Goal: Task Accomplishment & Management: Use online tool/utility

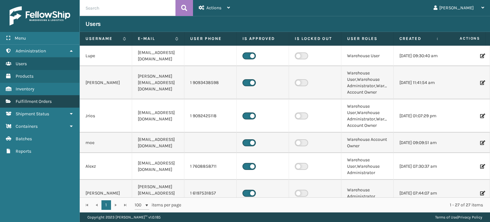
click at [42, 101] on span "Fulfillment Orders" at bounding box center [34, 101] width 36 height 5
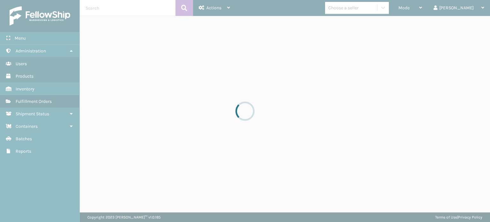
click at [432, 6] on div at bounding box center [245, 111] width 490 height 222
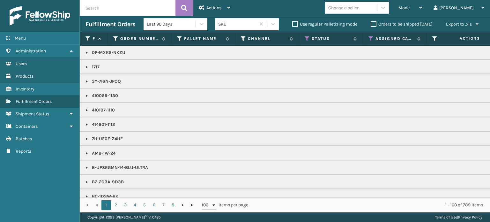
click at [410, 6] on span "Mode" at bounding box center [404, 7] width 11 height 5
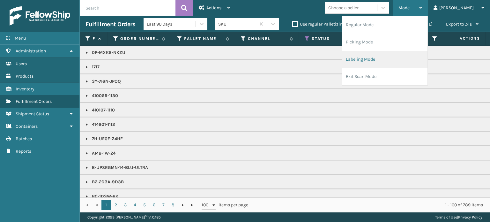
click at [383, 57] on li "Labeling Mode" at bounding box center [385, 59] width 86 height 17
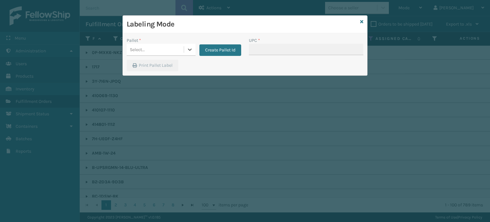
click at [160, 56] on div "Pallet * 0 results available. Select is focused ,type to refine list, press Dow…" at bounding box center [184, 48] width 122 height 23
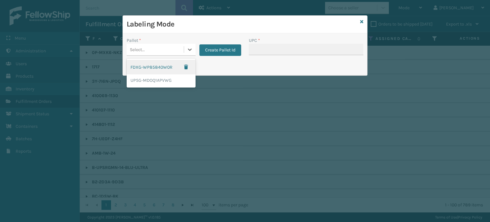
click at [165, 46] on div "Select..." at bounding box center [155, 49] width 57 height 11
click at [150, 83] on div "UPSG-MDOQ1APVWG" at bounding box center [161, 80] width 69 height 12
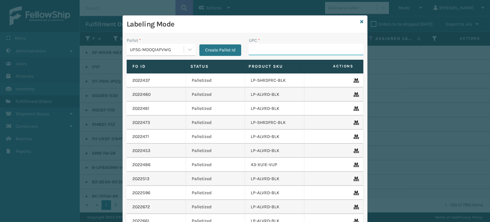
click at [258, 51] on input "UPC *" at bounding box center [306, 49] width 115 height 11
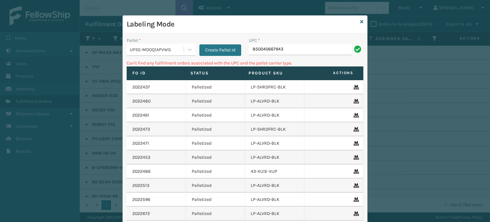
click at [150, 46] on div "UPSG-MDOQ1APVWG" at bounding box center [157, 49] width 55 height 7
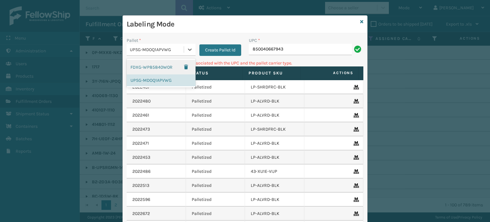
click at [147, 67] on div "FDXG-WP85840W0R" at bounding box center [161, 67] width 69 height 15
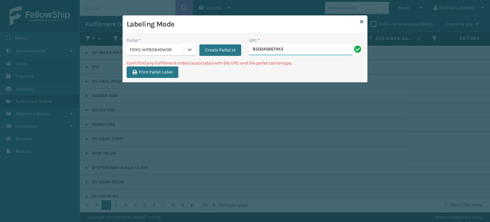
click at [273, 48] on input "850040667943" at bounding box center [300, 49] width 103 height 11
click at [161, 52] on div "FDXG-WP85840W0R" at bounding box center [157, 49] width 55 height 7
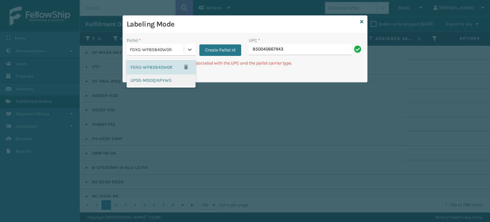
click at [152, 78] on div "UPSG-MDOQ1APVWG" at bounding box center [161, 80] width 69 height 12
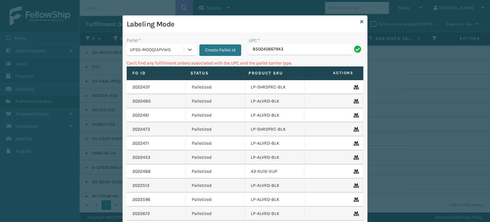
click at [139, 81] on td "2022437" at bounding box center [156, 87] width 59 height 14
drag, startPoint x: 291, startPoint y: 50, endPoint x: 126, endPoint y: 61, distance: 166.0
click at [126, 61] on div "Pallet * UPSG-MDOQ1APVWG Create Pallet Id UPC * 850040667943 Can't find any ful…" at bounding box center [245, 151] width 244 height 237
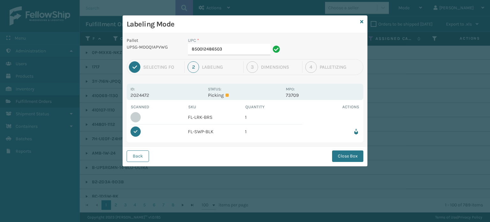
drag, startPoint x: 351, startPoint y: 151, endPoint x: 351, endPoint y: 156, distance: 4.8
click at [351, 156] on button "Close Box" at bounding box center [347, 155] width 31 height 11
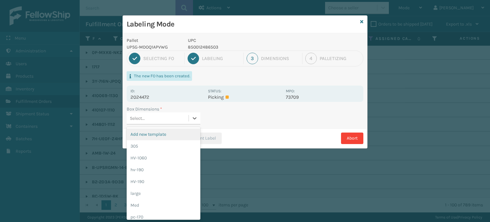
drag, startPoint x: 169, startPoint y: 118, endPoint x: 171, endPoint y: 123, distance: 5.3
click at [169, 118] on div "Select..." at bounding box center [158, 118] width 62 height 11
click at [164, 146] on div "305" at bounding box center [164, 146] width 74 height 12
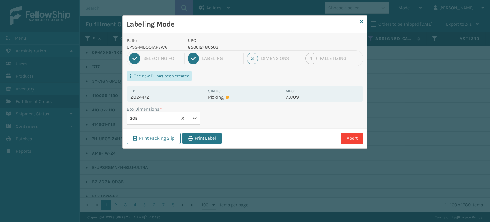
click at [201, 140] on button "Print Label" at bounding box center [202, 137] width 39 height 11
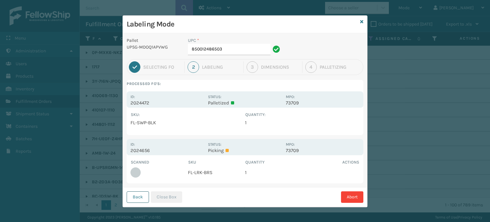
click at [134, 200] on button "Back" at bounding box center [138, 196] width 22 height 11
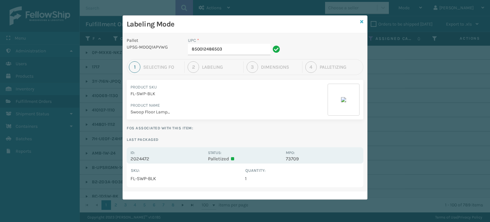
click at [363, 20] on icon at bounding box center [361, 21] width 3 height 4
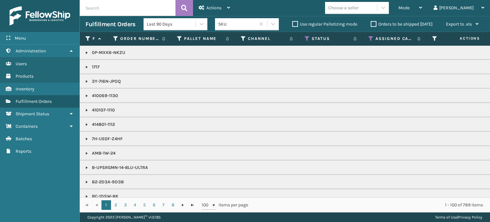
click at [102, 11] on input "text" at bounding box center [128, 8] width 96 height 16
type input "1Z2859F50390127390"
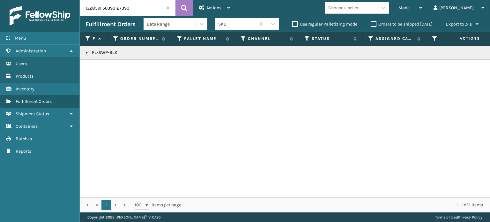
click at [84, 50] on td "FL-SWP-BLK" at bounding box center [492, 53] width 824 height 14
click at [85, 52] on link at bounding box center [86, 52] width 5 height 5
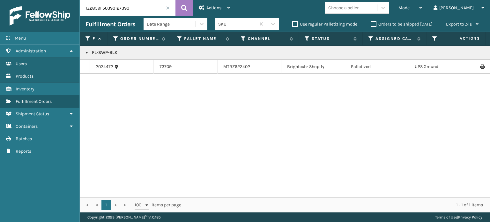
click at [480, 64] on icon at bounding box center [482, 66] width 4 height 4
click at [410, 7] on span "Mode" at bounding box center [404, 7] width 11 height 5
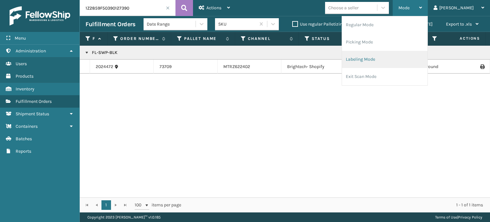
click at [401, 60] on li "Labeling Mode" at bounding box center [385, 59] width 86 height 17
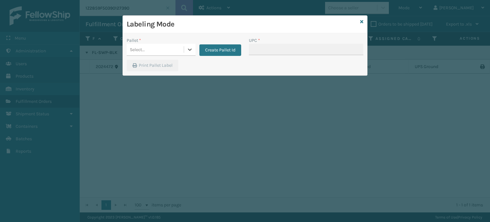
click at [145, 48] on div "Select..." at bounding box center [155, 49] width 57 height 11
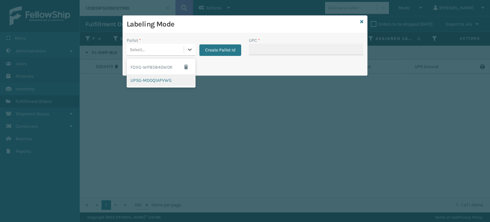
click at [144, 84] on div "UPSG-MDOQ1APVWG" at bounding box center [161, 80] width 69 height 12
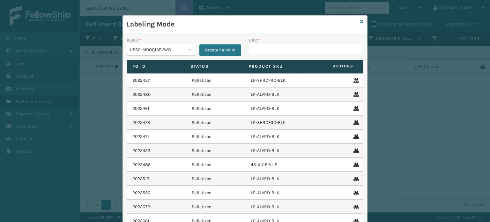
click at [273, 48] on input "UPC *" at bounding box center [306, 49] width 115 height 11
type input "850012486589"
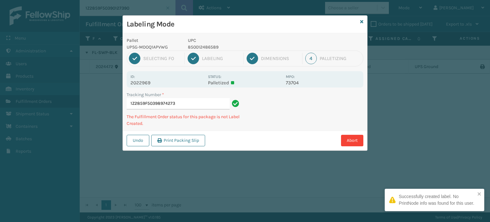
click at [207, 41] on p "UPC" at bounding box center [235, 40] width 94 height 7
click at [208, 46] on p "850012486589" at bounding box center [235, 47] width 94 height 7
copy p "850012486589"
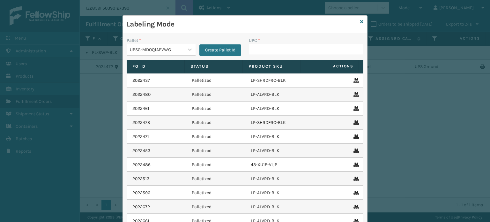
type input "850012486589"
click at [291, 49] on input "UPC *" at bounding box center [306, 49] width 115 height 11
type input "850012486640"
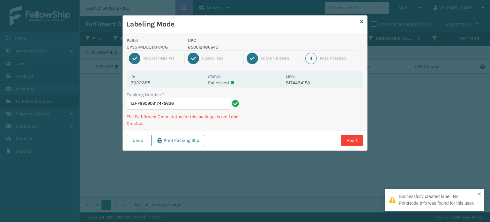
click at [206, 47] on p "850012486640" at bounding box center [235, 47] width 94 height 7
copy p "850012486640"
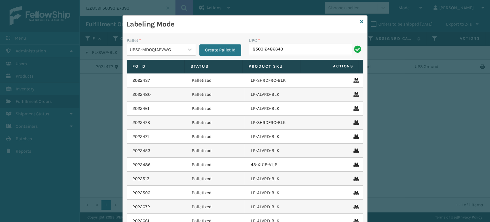
type input "850012486640"
type input "8500124"
type input "850012486619"
type input "850012486763"
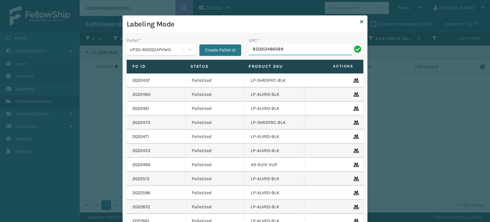
click at [273, 49] on input "850012486589" at bounding box center [300, 49] width 103 height 11
type input "850012486589"
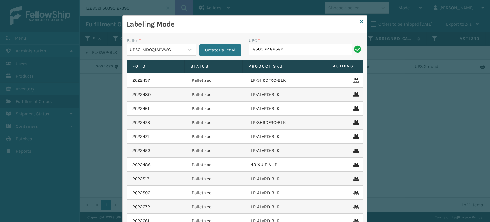
type input "850012486589"
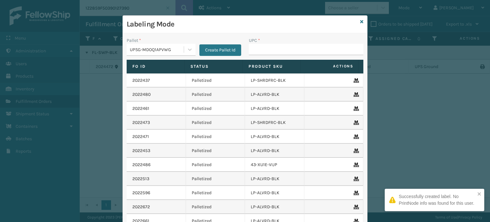
type input "850012486589"
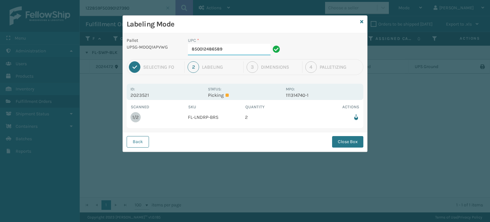
click at [251, 51] on input "850012486589" at bounding box center [229, 49] width 83 height 11
drag, startPoint x: 251, startPoint y: 51, endPoint x: 216, endPoint y: 69, distance: 39.1
drag, startPoint x: 216, startPoint y: 69, endPoint x: 359, endPoint y: 140, distance: 159.8
click at [359, 140] on button "Close Box" at bounding box center [347, 141] width 31 height 11
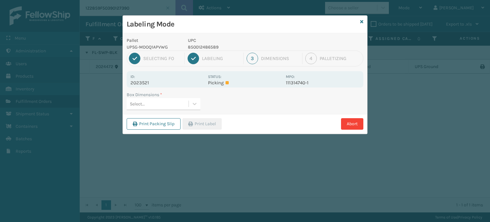
click at [152, 97] on label "Box Dimensions *" at bounding box center [144, 94] width 35 height 7
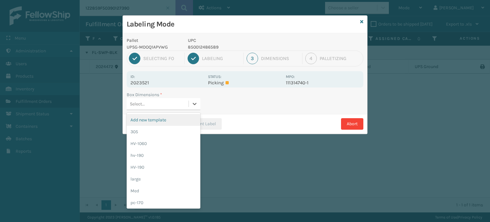
click at [163, 103] on div "Select..." at bounding box center [158, 104] width 62 height 11
click at [166, 136] on div "305" at bounding box center [164, 132] width 74 height 12
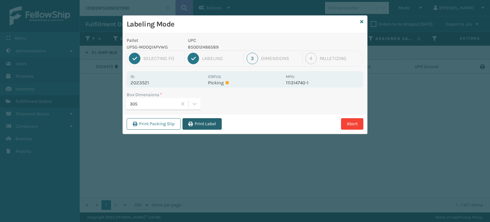
click at [198, 123] on button "Print Label" at bounding box center [202, 123] width 39 height 11
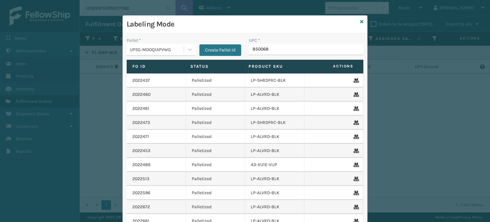
type input "8500683"
type input "850040667103"
type input "850012486"
type input "8500124"
type input "850012"
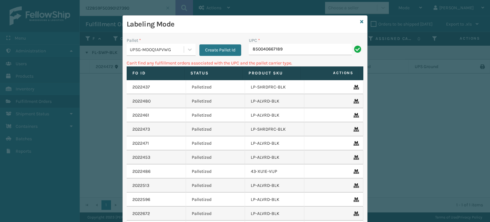
click at [281, 50] on input "850040667189" at bounding box center [300, 49] width 103 height 11
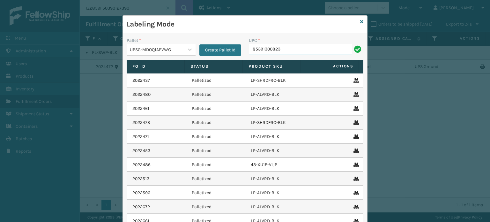
type input "853913008232"
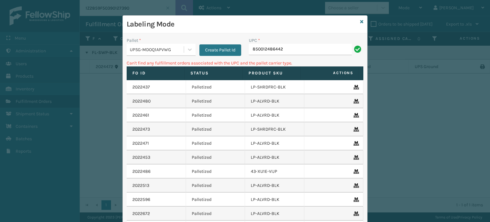
drag, startPoint x: 301, startPoint y: 47, endPoint x: 299, endPoint y: 54, distance: 7.3
click at [299, 54] on input "850012486442" at bounding box center [300, 49] width 103 height 11
click at [296, 55] on input "850012486442" at bounding box center [300, 49] width 103 height 11
click at [296, 55] on div "UPC * 850012486442" at bounding box center [306, 48] width 122 height 23
click at [295, 48] on input "850012486442" at bounding box center [300, 49] width 103 height 11
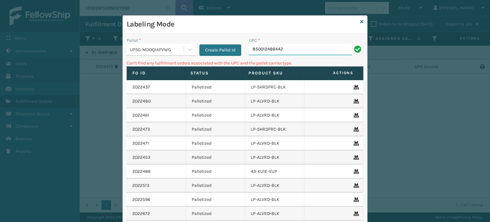
click at [294, 48] on input "850012486442" at bounding box center [300, 49] width 103 height 11
click at [292, 48] on input "850012486442" at bounding box center [300, 49] width 103 height 11
click at [291, 48] on input "850012486442" at bounding box center [300, 49] width 103 height 11
click at [272, 45] on input "850012486442" at bounding box center [300, 49] width 103 height 11
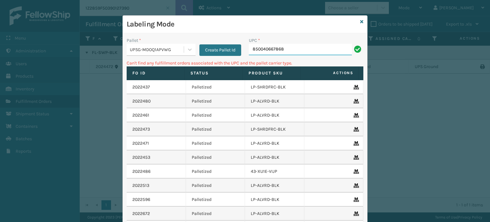
type input "850040667868"
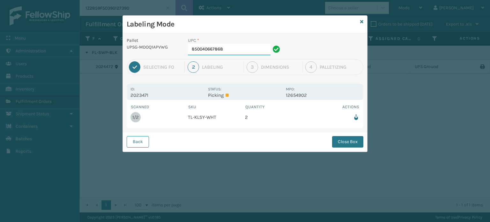
click at [233, 48] on input "850040667868" at bounding box center [229, 49] width 83 height 11
click at [340, 145] on button "Close Box" at bounding box center [347, 141] width 31 height 11
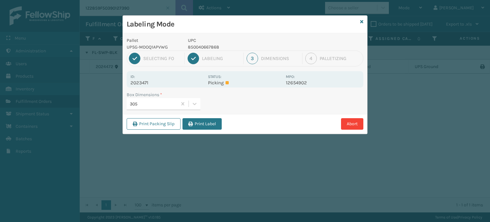
click at [209, 122] on button "Print Label" at bounding box center [202, 123] width 39 height 11
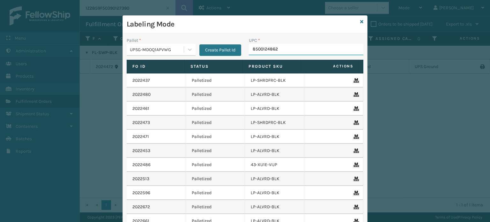
type input "85001248626"
type input "8500"
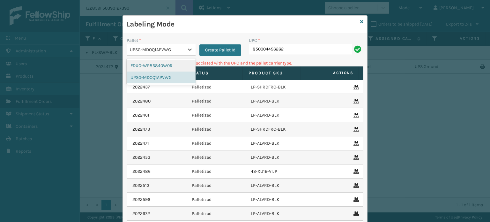
click at [141, 49] on div "UPSG-MDOQ1APVWG" at bounding box center [157, 49] width 55 height 7
drag, startPoint x: 143, startPoint y: 67, endPoint x: 186, endPoint y: 64, distance: 43.2
click at [143, 67] on div "FDXG-WP85840W0R" at bounding box center [161, 66] width 69 height 12
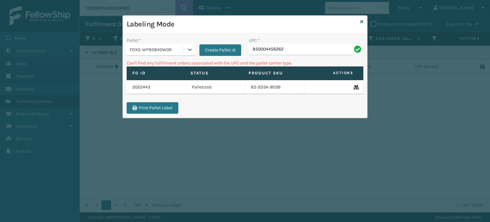
click at [287, 59] on div "UPC * 850004456262" at bounding box center [306, 48] width 122 height 23
drag, startPoint x: 291, startPoint y: 56, endPoint x: 291, endPoint y: 53, distance: 3.3
click at [291, 53] on div "UPC * 850004456262" at bounding box center [306, 48] width 122 height 23
click at [291, 50] on input "850004456262" at bounding box center [300, 49] width 103 height 11
click at [176, 47] on div "FDXG-WP85840W0R" at bounding box center [157, 49] width 55 height 7
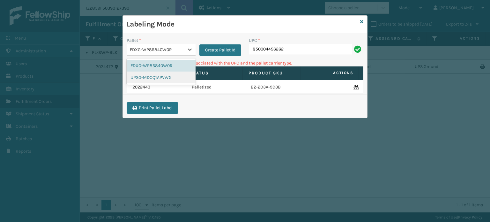
click at [147, 79] on div "UPSG-MDOQ1APVWG" at bounding box center [161, 77] width 69 height 12
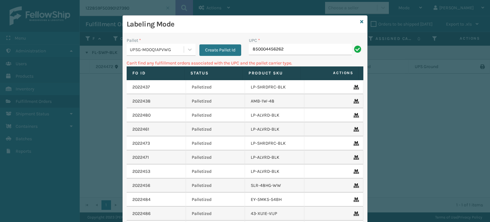
click at [263, 55] on div "UPC * 850004456262" at bounding box center [306, 48] width 122 height 23
click at [266, 50] on input "850004456262" at bounding box center [300, 49] width 103 height 11
click at [267, 50] on input "850004456262" at bounding box center [300, 49] width 103 height 11
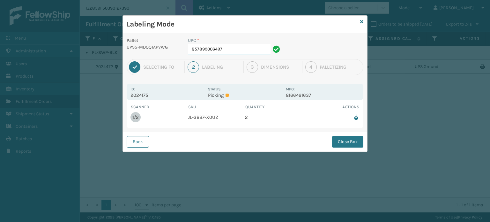
click at [235, 49] on input "857899006497" at bounding box center [229, 49] width 83 height 11
click at [341, 139] on button "Close Box" at bounding box center [347, 141] width 31 height 11
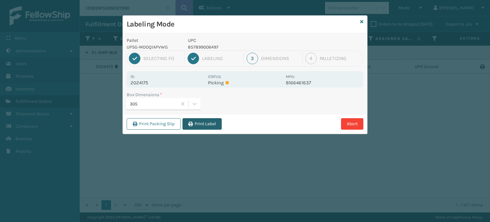
click at [213, 120] on button "Print Label" at bounding box center [202, 123] width 39 height 11
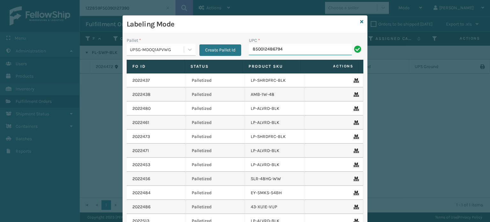
type input "850012486794"
type input "8500124"
type input "85379"
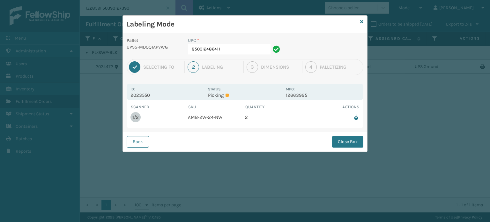
click at [240, 43] on div "UPC *" at bounding box center [235, 40] width 94 height 7
click at [241, 45] on input "850012486411" at bounding box center [229, 49] width 83 height 11
click at [351, 139] on button "Close Box" at bounding box center [347, 141] width 31 height 11
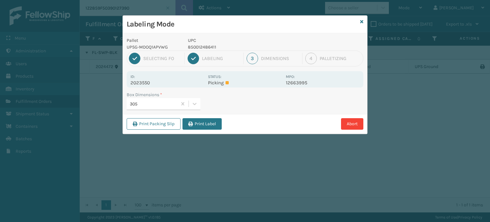
click at [202, 122] on button "Print Label" at bounding box center [202, 123] width 39 height 11
